Goal: Information Seeking & Learning: Learn about a topic

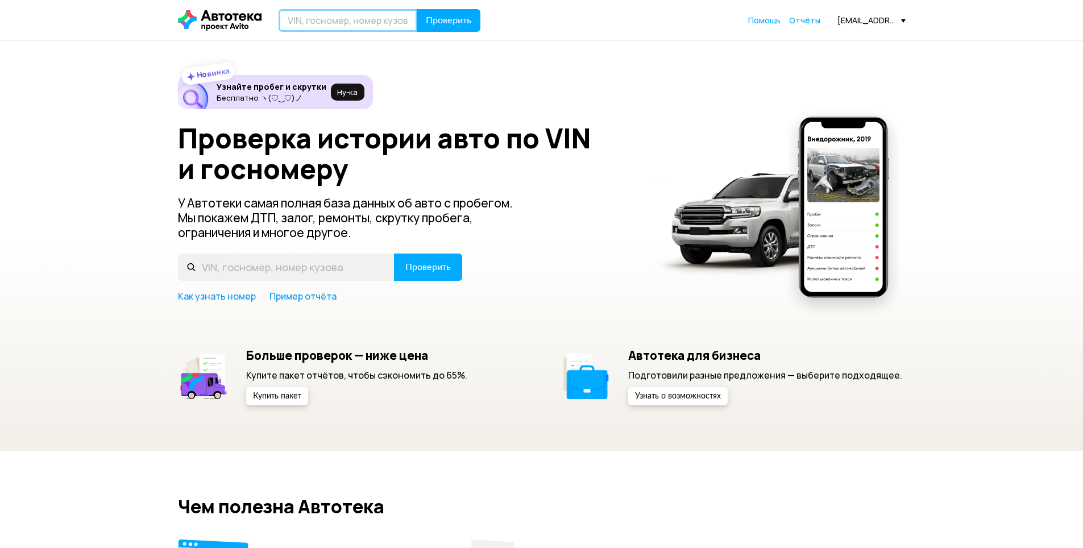
click at [366, 13] on input "text" at bounding box center [347, 20] width 139 height 23
type input "H"
type input "Р674ХН799"
click at [460, 17] on span "Проверить" at bounding box center [448, 20] width 45 height 9
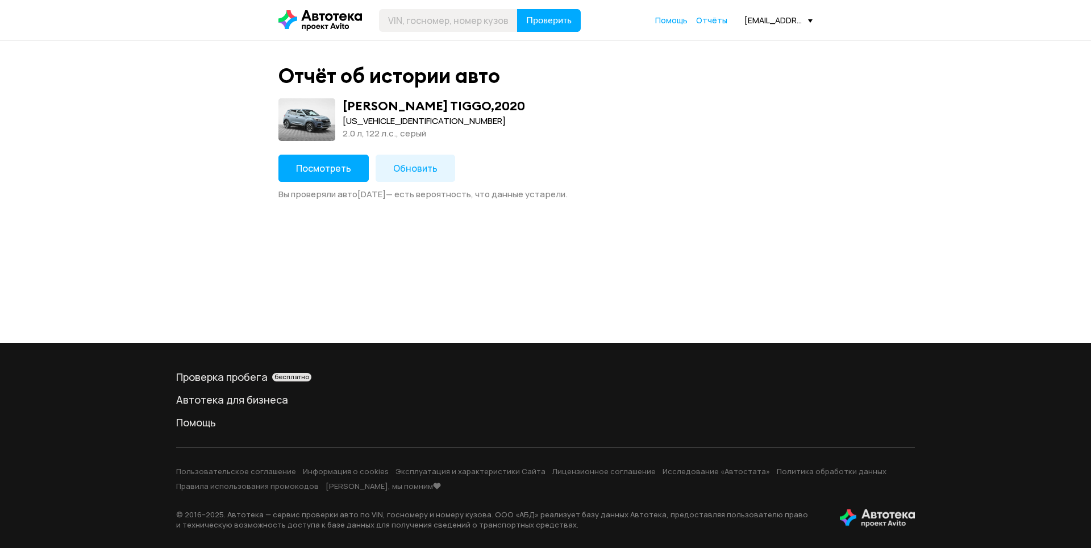
click at [343, 167] on span "Посмотреть" at bounding box center [323, 168] width 55 height 13
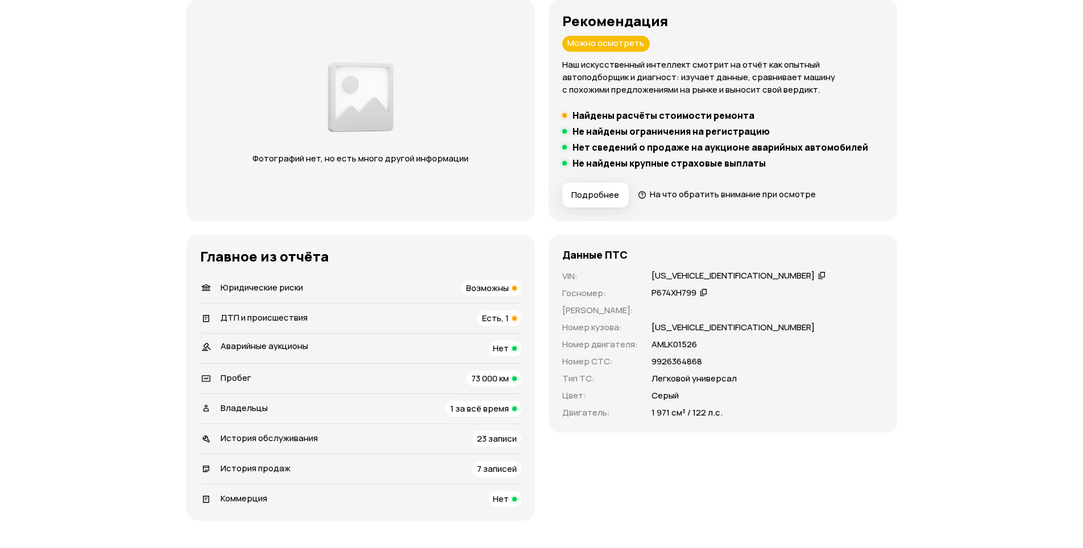
scroll to position [171, 0]
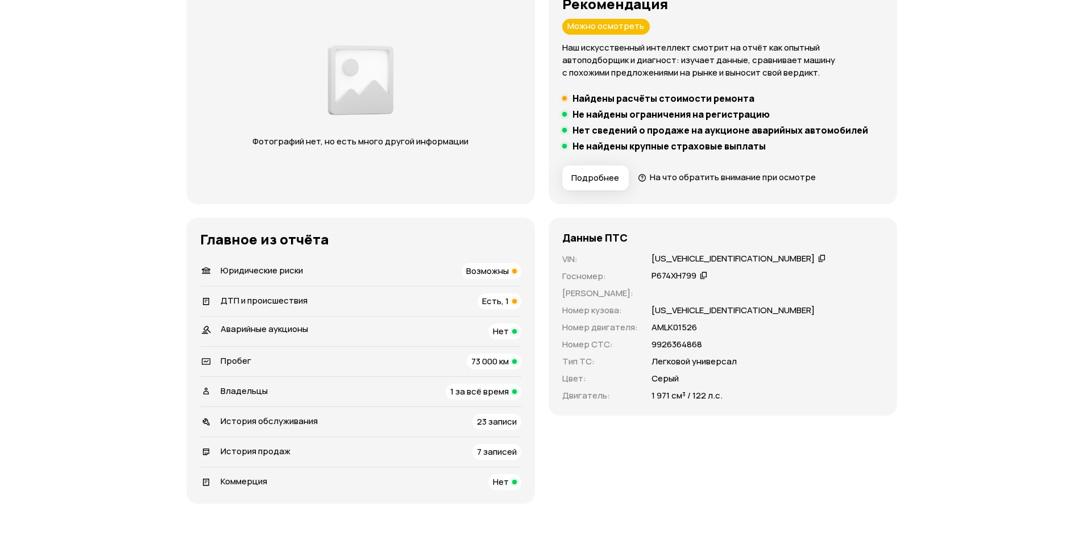
click at [500, 298] on span "Есть, 1" at bounding box center [495, 301] width 27 height 12
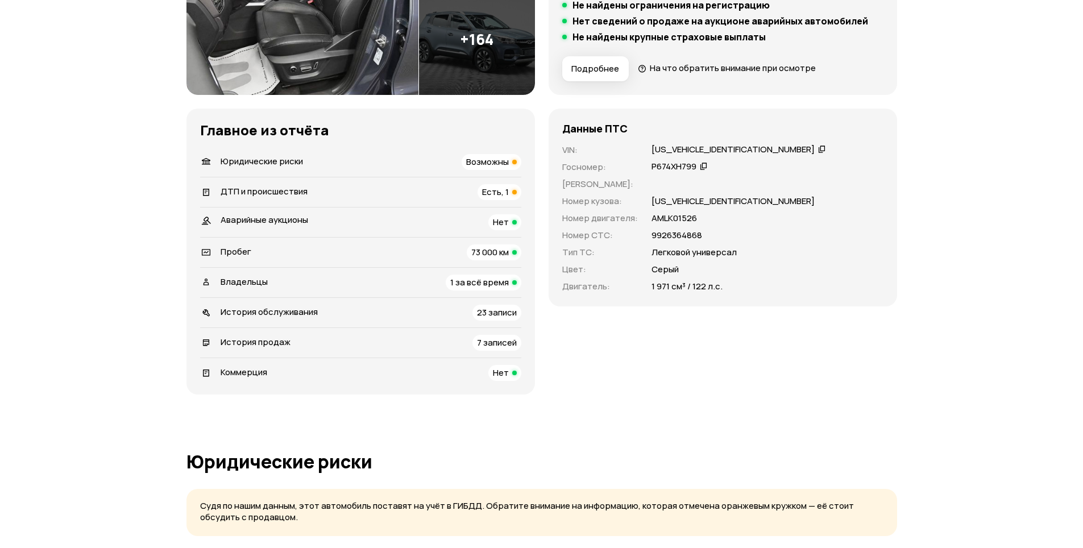
scroll to position [284, 0]
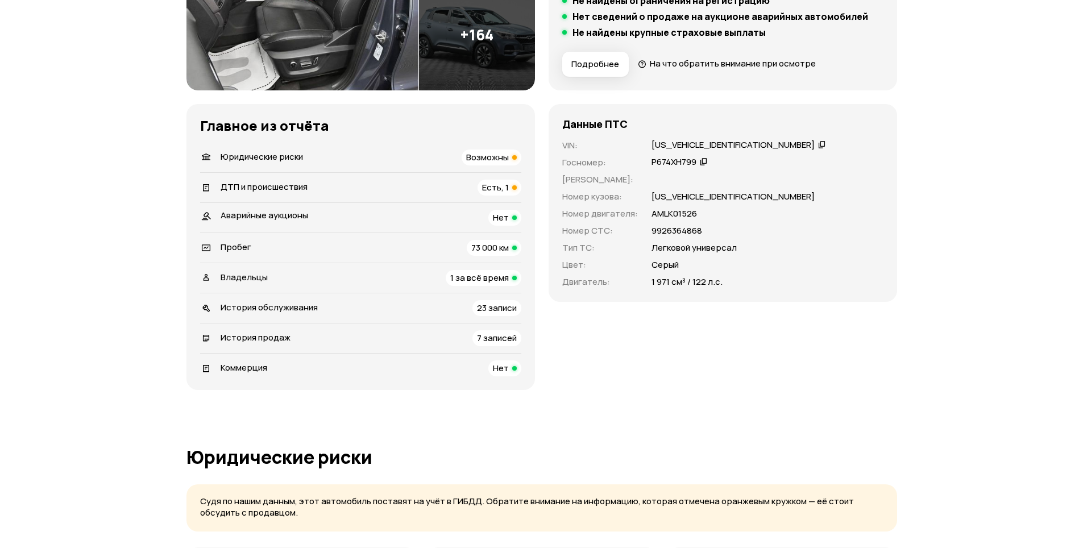
click at [501, 157] on span "Возможны" at bounding box center [487, 157] width 43 height 12
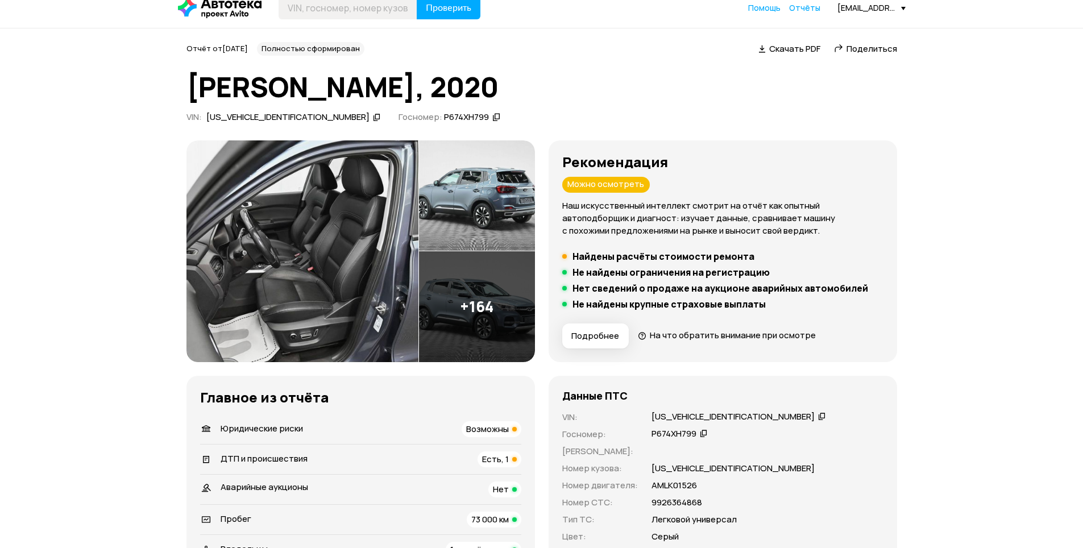
scroll to position [0, 0]
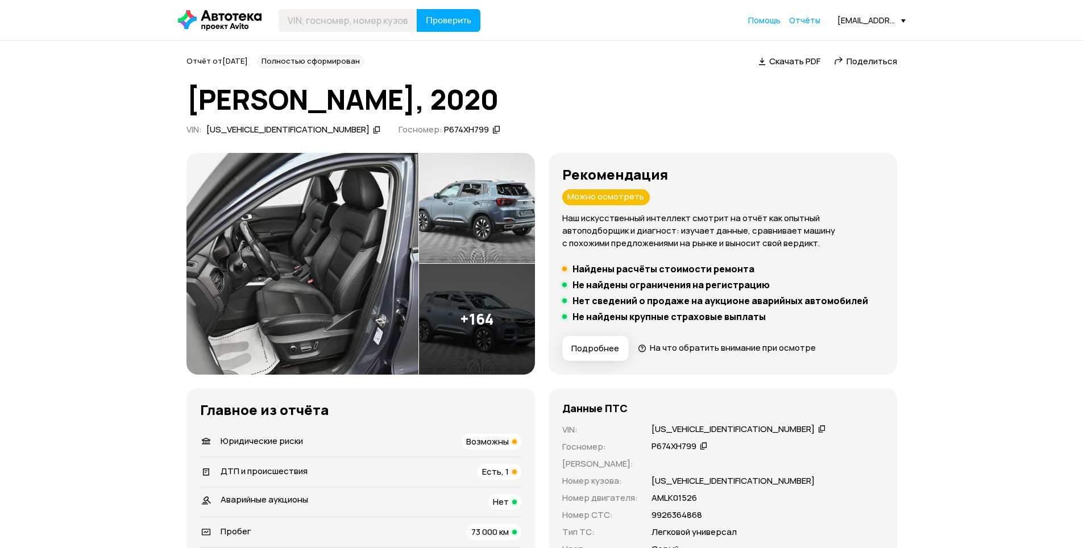
click at [487, 325] on img at bounding box center [477, 319] width 116 height 111
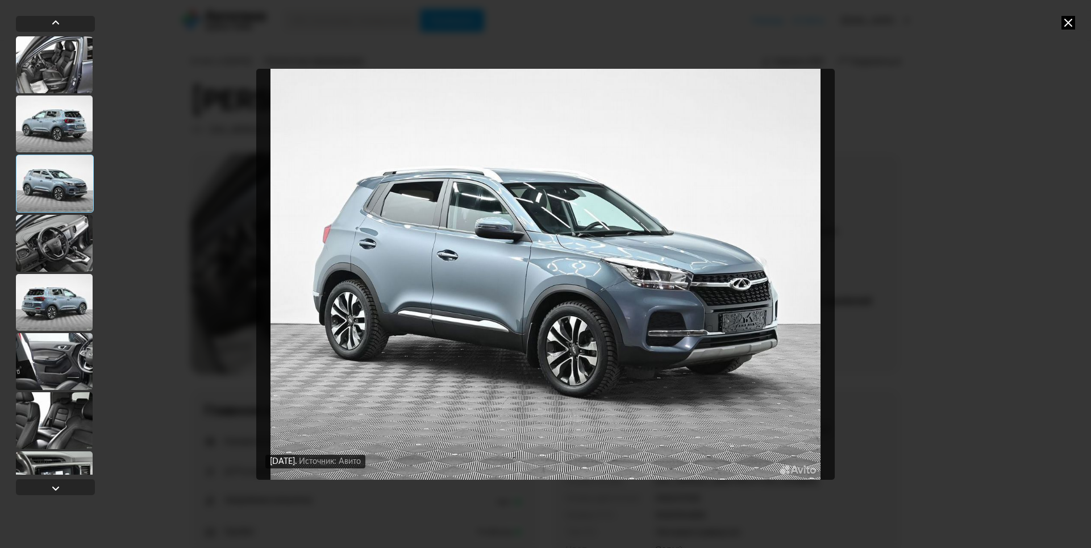
click at [1040, 98] on div "[DATE] Источник: Авито [DATE] Источник: Авито [DATE] Источник: Авито [DATE] Ист…" at bounding box center [545, 274] width 1091 height 548
click at [1071, 22] on icon at bounding box center [1069, 23] width 14 height 14
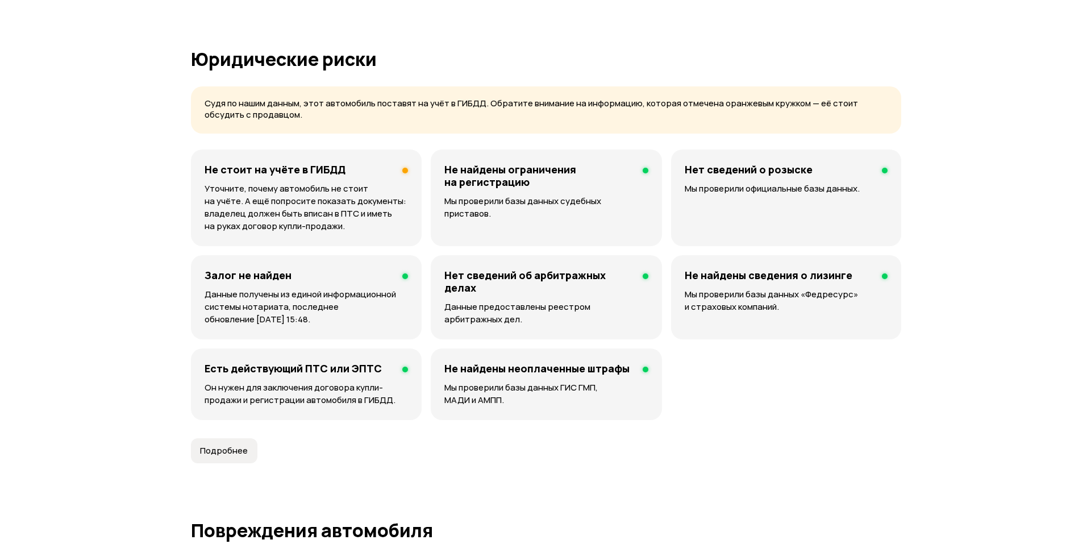
scroll to position [1080, 0]
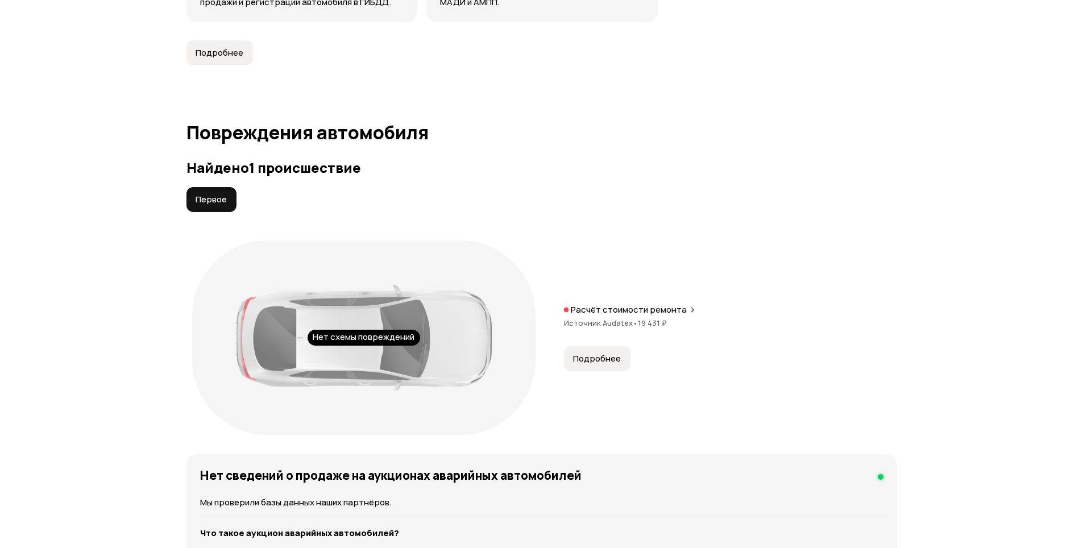
click at [604, 330] on div "Расчёт стоимости ремонта Источник Audatex • 19 431 ₽" at bounding box center [730, 322] width 333 height 36
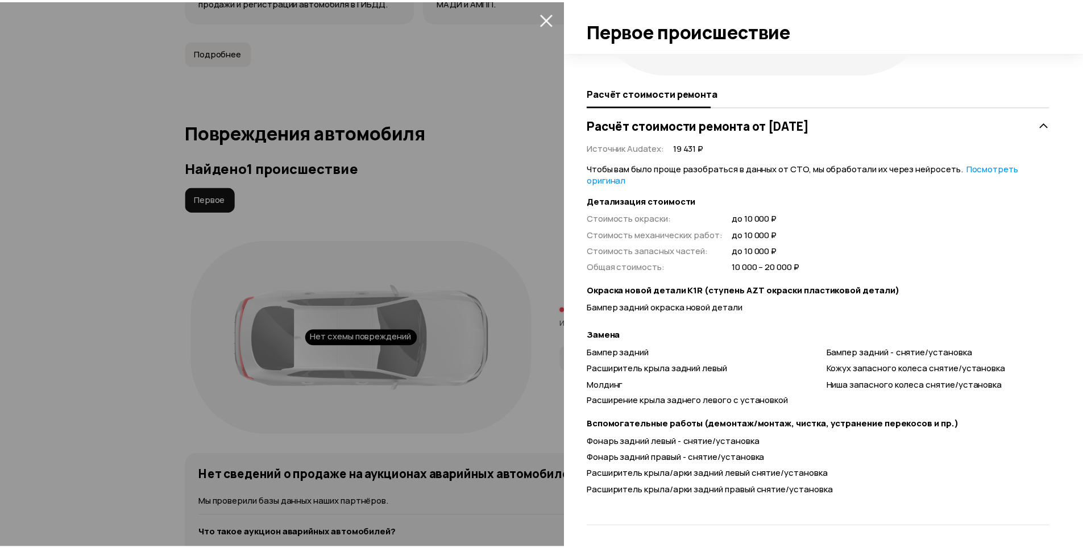
scroll to position [180, 0]
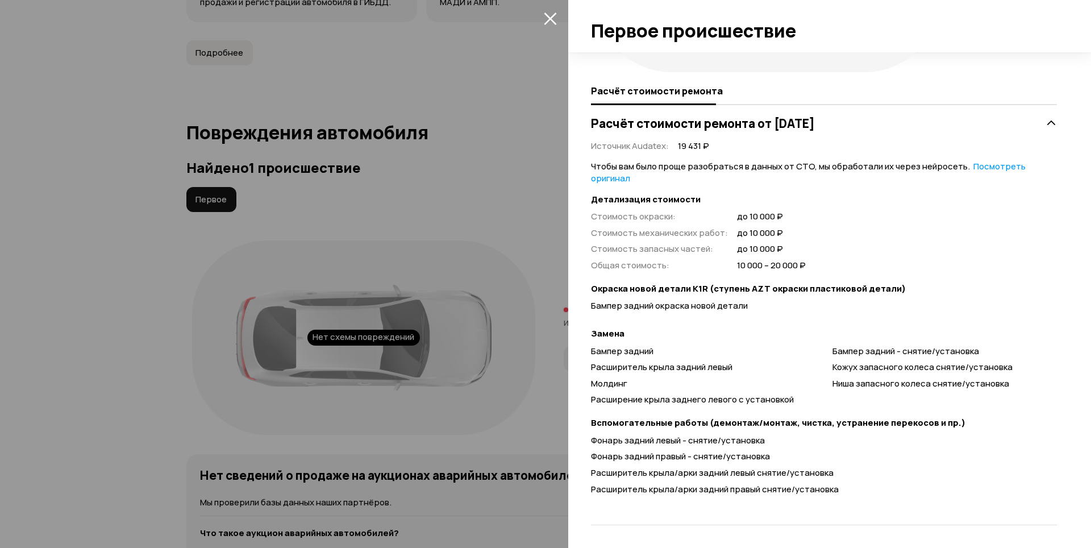
click at [547, 18] on icon "закрыть" at bounding box center [550, 18] width 13 height 13
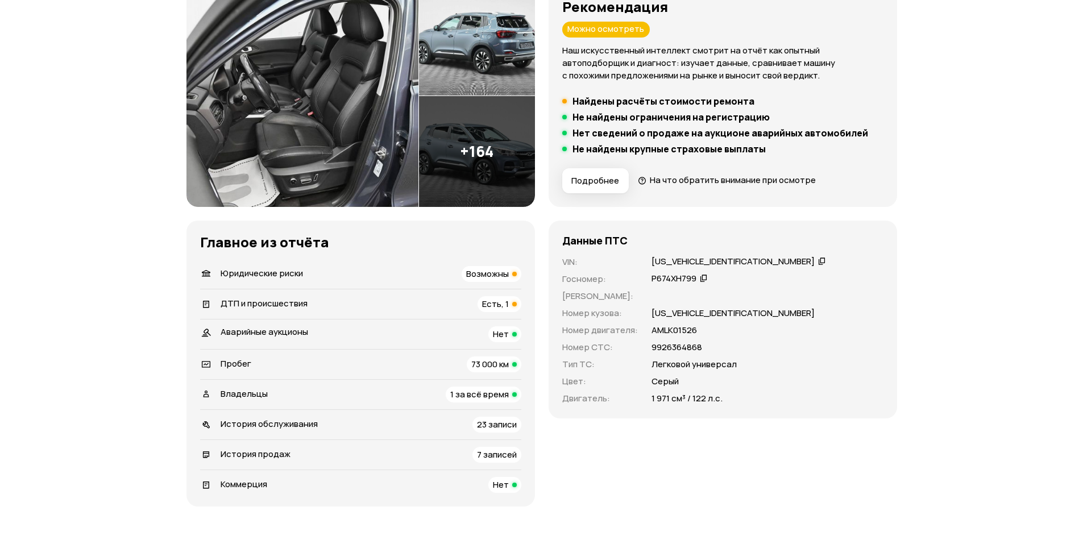
scroll to position [227, 0]
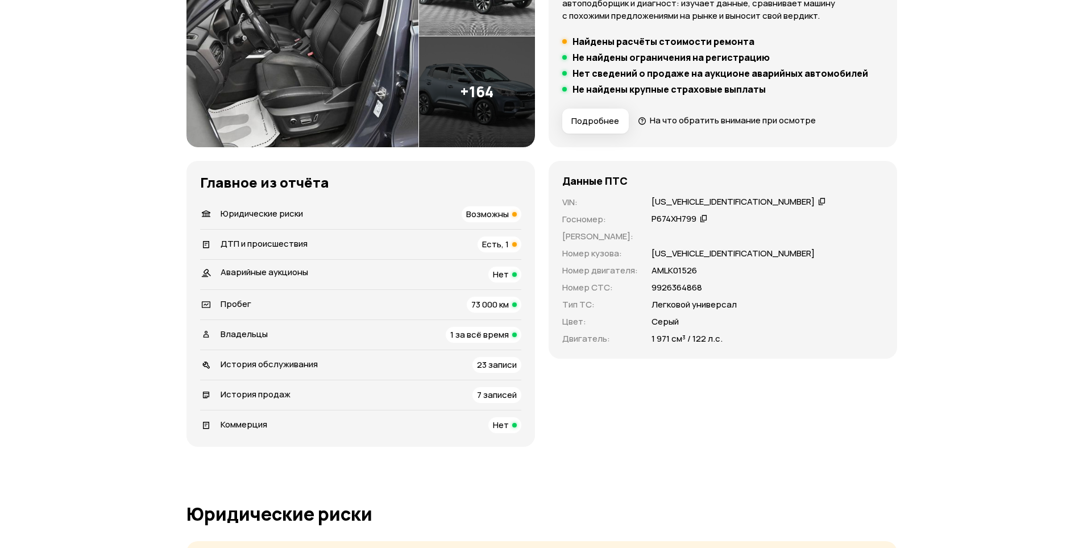
click at [503, 301] on span "73 000 км" at bounding box center [490, 304] width 38 height 12
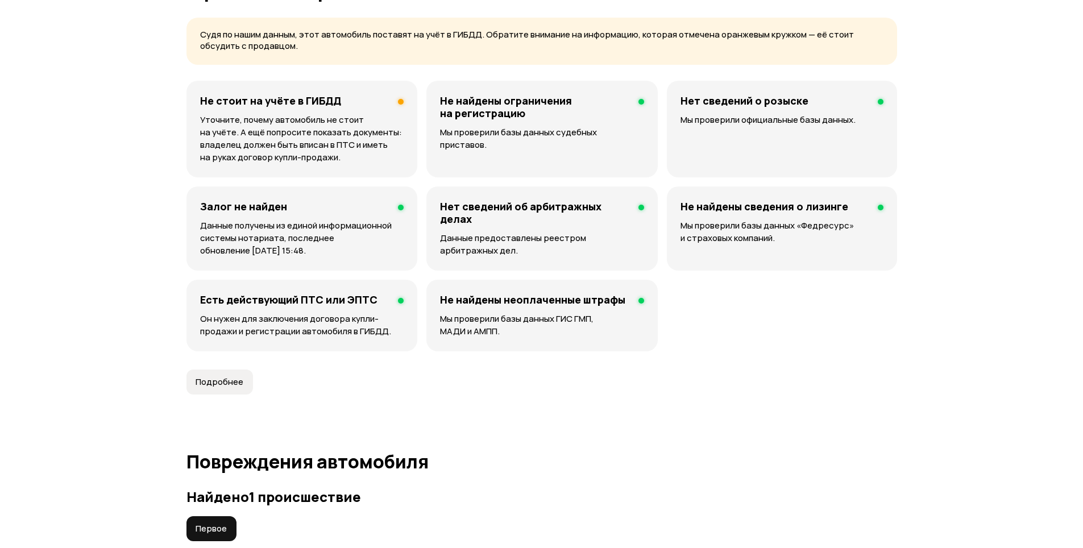
scroll to position [739, 0]
